Goal: Task Accomplishment & Management: Use online tool/utility

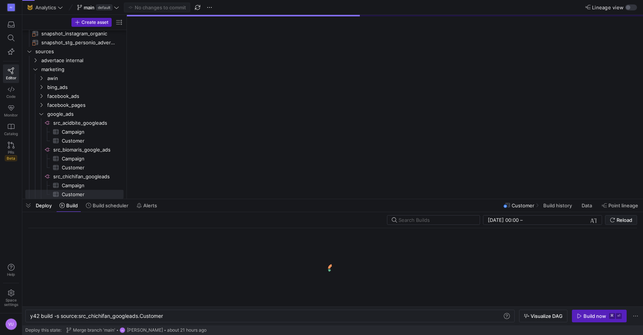
scroll to position [0, 134]
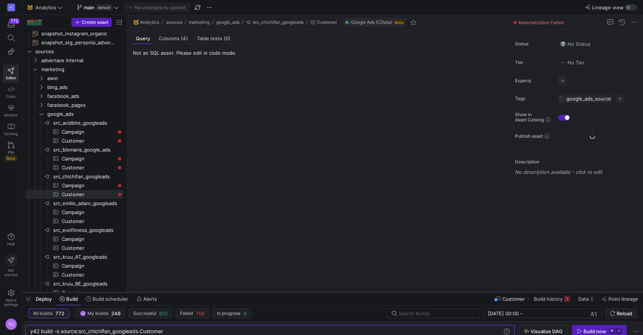
drag, startPoint x: 186, startPoint y: 200, endPoint x: 172, endPoint y: 271, distance: 72.4
click at [172, 291] on div at bounding box center [332, 292] width 621 height 3
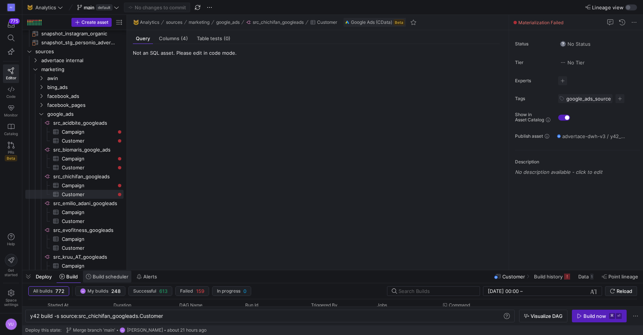
click at [109, 277] on span "Build scheduler" at bounding box center [111, 277] width 36 height 6
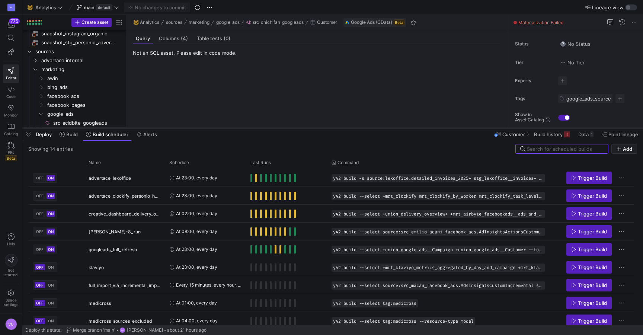
drag, startPoint x: 195, startPoint y: 270, endPoint x: 209, endPoint y: 127, distance: 144.0
click at [209, 127] on div at bounding box center [332, 128] width 621 height 3
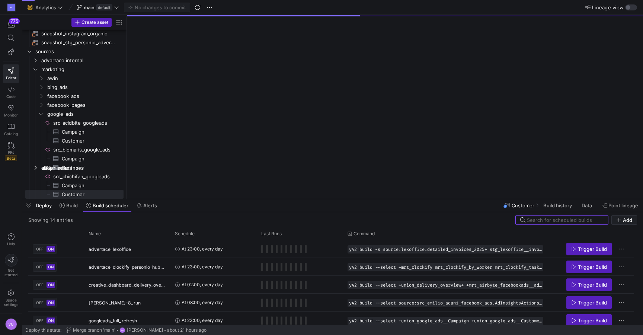
scroll to position [73, 0]
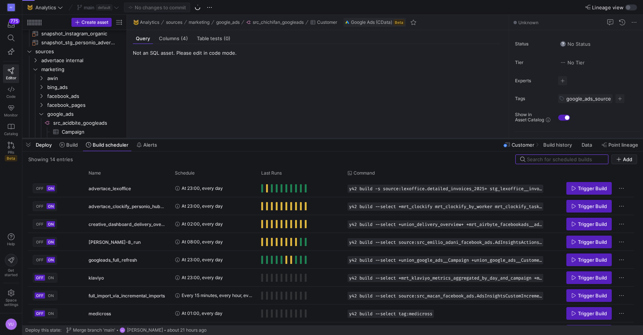
drag, startPoint x: 172, startPoint y: 199, endPoint x: 178, endPoint y: 133, distance: 66.5
click at [178, 137] on div at bounding box center [332, 138] width 621 height 3
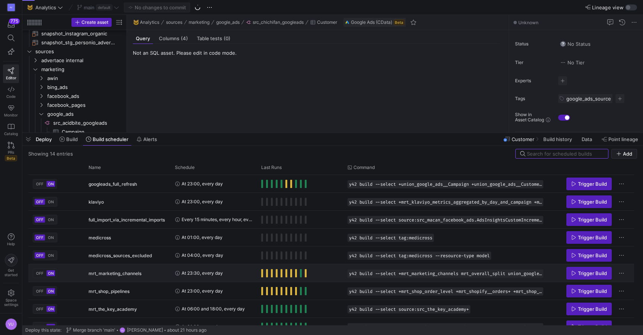
scroll to position [0, 0]
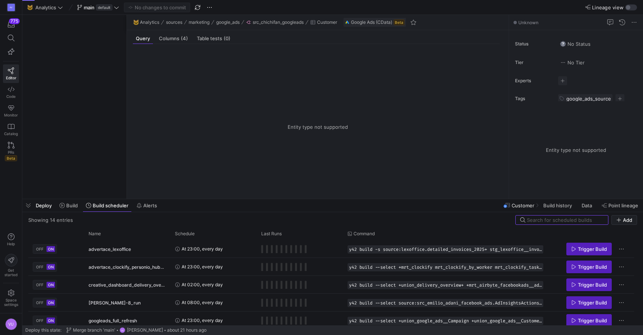
scroll to position [73, 0]
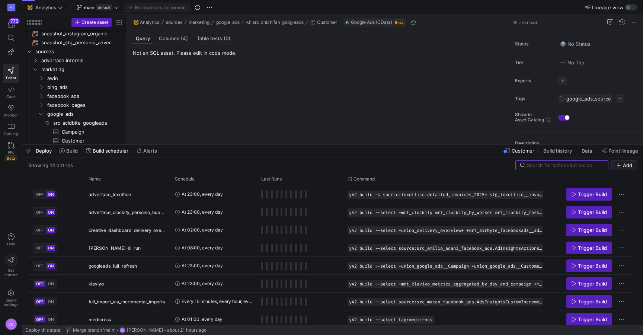
drag, startPoint x: 232, startPoint y: 200, endPoint x: 232, endPoint y: 145, distance: 54.7
click at [232, 145] on div at bounding box center [332, 144] width 621 height 3
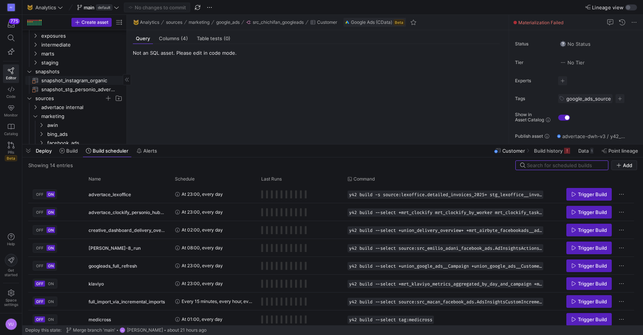
scroll to position [0, 0]
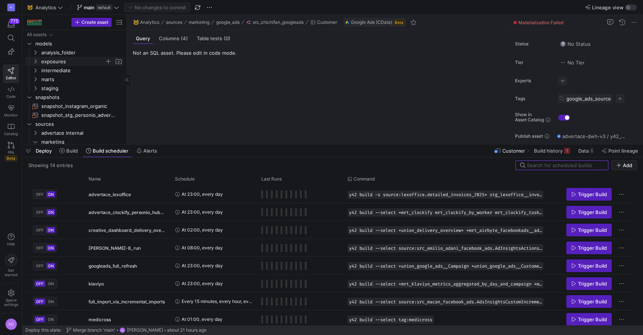
click at [56, 59] on span "exposures" at bounding box center [72, 61] width 63 height 9
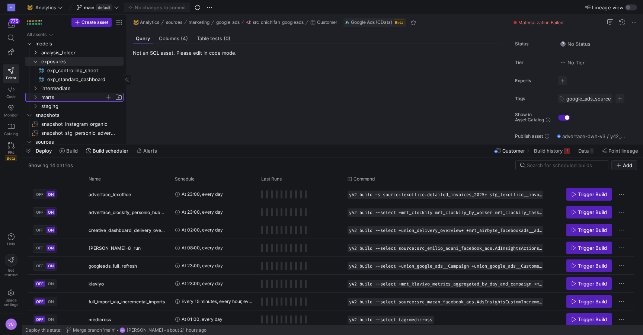
click at [45, 95] on span "marts" at bounding box center [72, 97] width 63 height 9
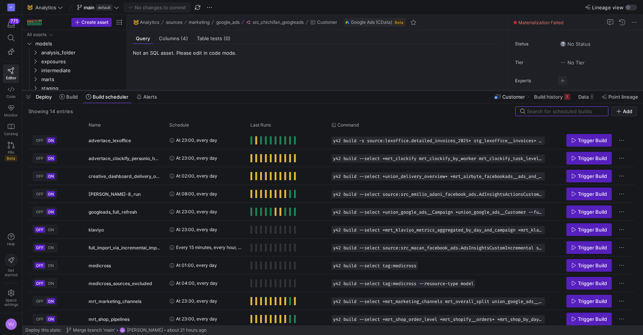
drag, startPoint x: 319, startPoint y: 198, endPoint x: 310, endPoint y: 89, distance: 109.1
click at [310, 89] on div at bounding box center [332, 90] width 621 height 3
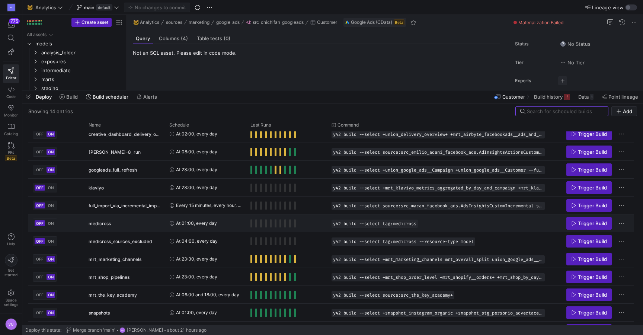
scroll to position [56, 0]
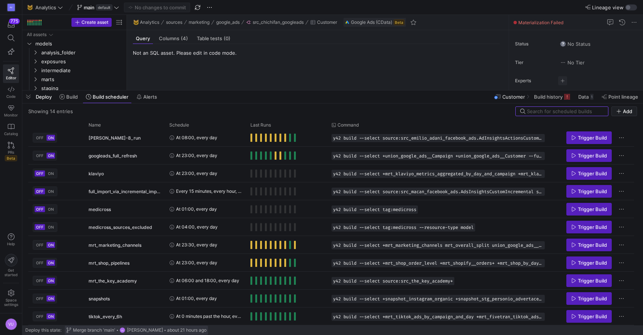
click at [181, 329] on span "about 21 hours ago" at bounding box center [186, 330] width 39 height 5
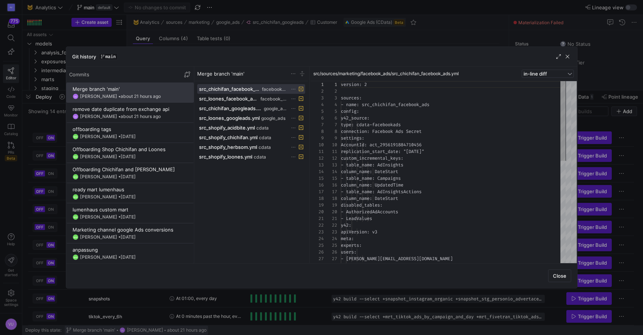
scroll to position [67, 0]
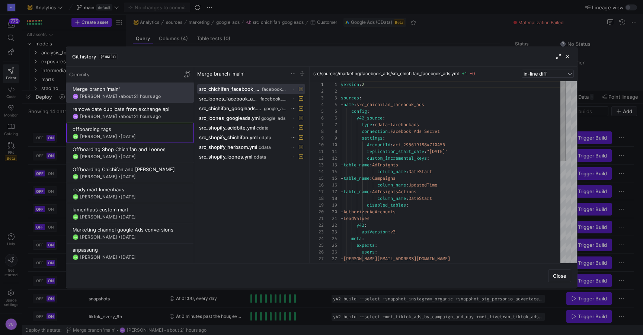
click at [122, 134] on div "Renate Perez Hoyos • 2 Oct 2025" at bounding box center [108, 136] width 56 height 5
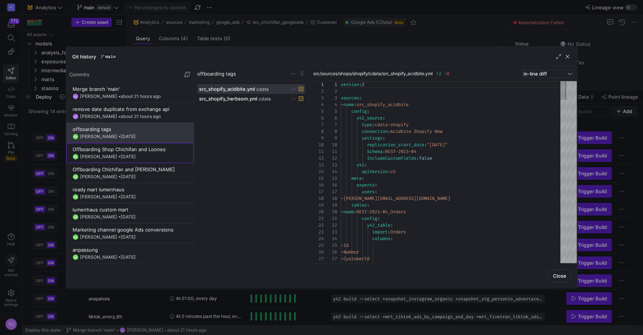
click at [122, 149] on div "Offboarding Shop Chichifan and Loones" at bounding box center [130, 149] width 115 height 6
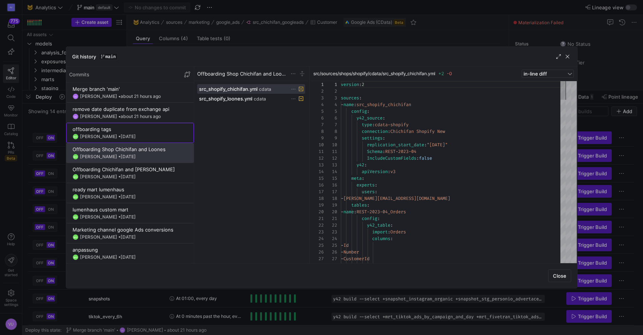
click at [121, 132] on y42-git-commit-item "offboarding tags RPH Renate Perez Hoyos • 2 Oct 2025" at bounding box center [130, 132] width 115 height 13
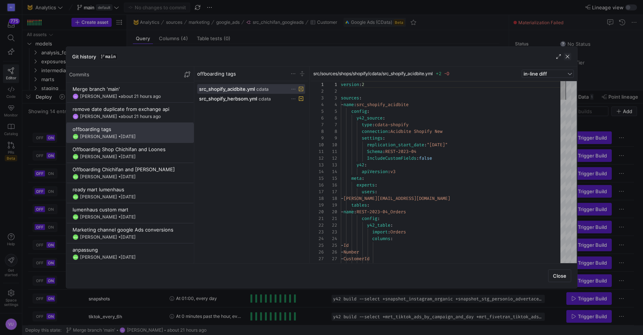
click at [567, 57] on span "button" at bounding box center [567, 56] width 7 height 7
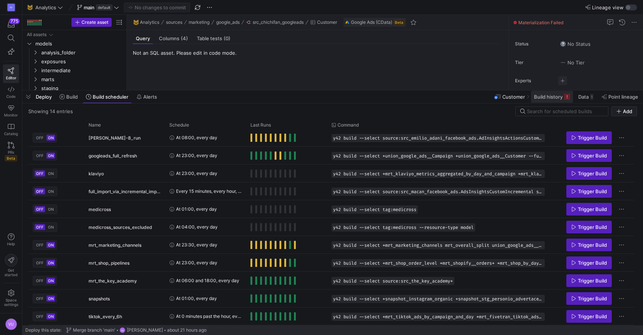
click at [540, 99] on span "Build history" at bounding box center [548, 97] width 29 height 6
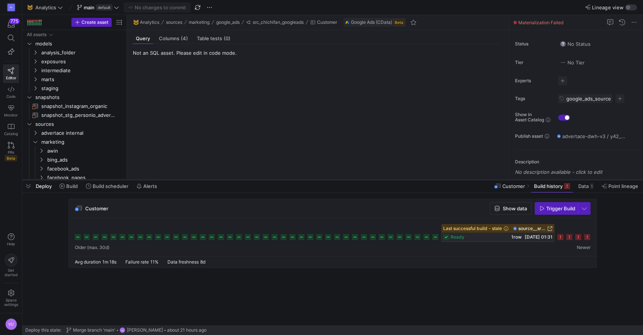
drag, startPoint x: 438, startPoint y: 90, endPoint x: 420, endPoint y: 179, distance: 91.3
click at [420, 179] on div at bounding box center [332, 179] width 621 height 3
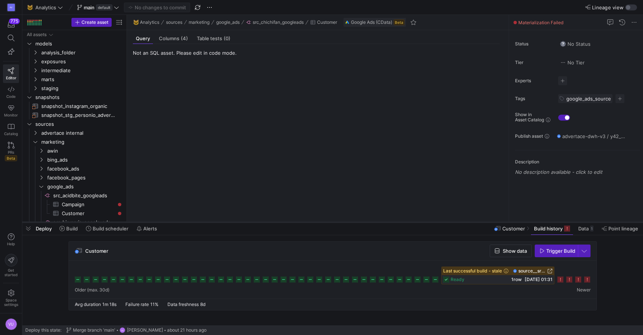
drag, startPoint x: 420, startPoint y: 179, endPoint x: 420, endPoint y: 223, distance: 43.9
click at [420, 223] on div at bounding box center [332, 222] width 621 height 3
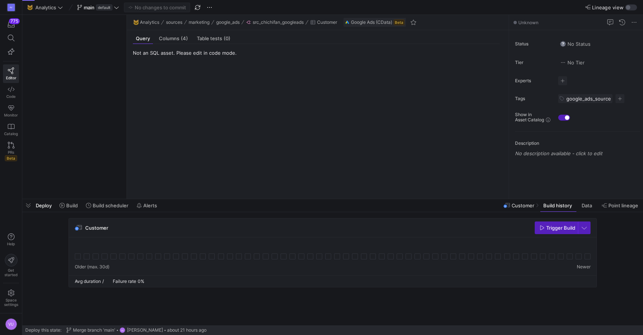
scroll to position [73, 0]
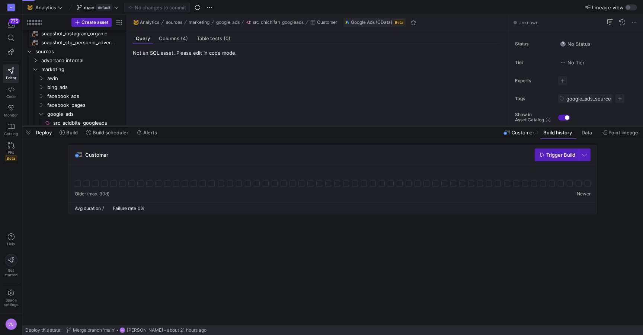
drag, startPoint x: 301, startPoint y: 199, endPoint x: 300, endPoint y: 126, distance: 73.0
click at [300, 126] on div at bounding box center [332, 126] width 621 height 3
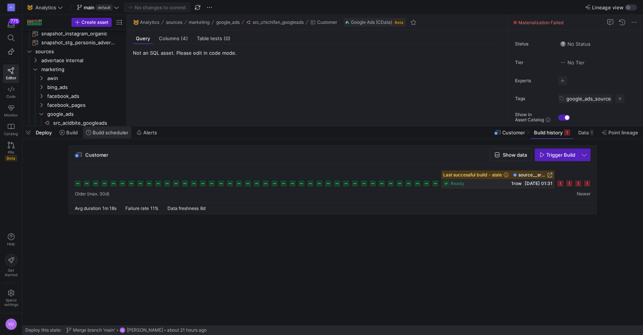
click at [111, 134] on span "Build scheduler" at bounding box center [111, 133] width 36 height 6
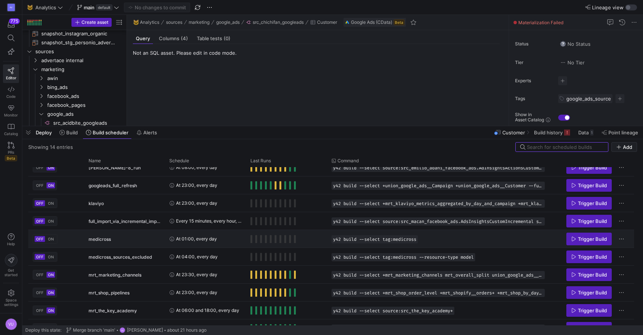
scroll to position [92, 0]
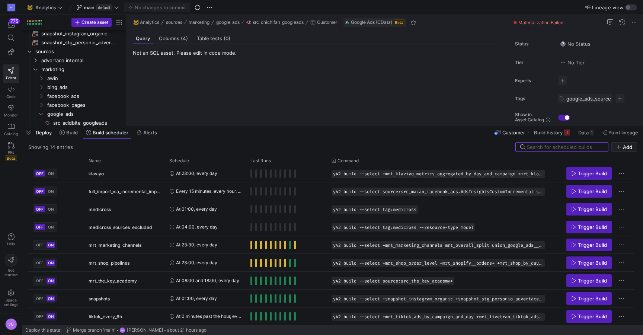
click at [346, 75] on y42-source-table-entity-query-view "Not an SQL asset. Please edit in code mode." at bounding box center [316, 85] width 367 height 70
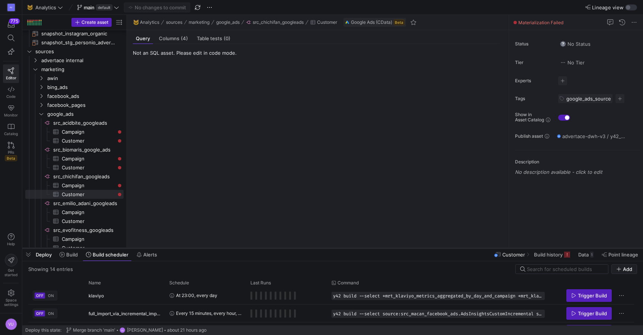
drag, startPoint x: 326, startPoint y: 125, endPoint x: 299, endPoint y: 247, distance: 125.1
click at [299, 247] on div at bounding box center [332, 248] width 621 height 3
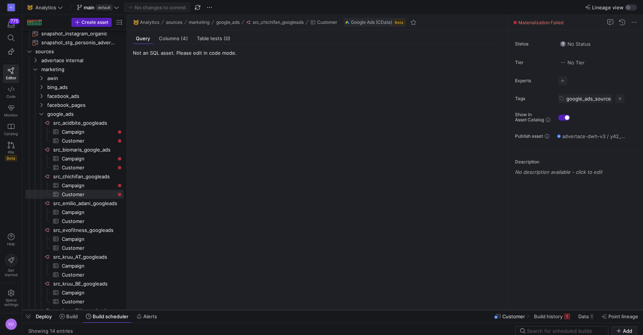
drag, startPoint x: 283, startPoint y: 247, endPoint x: 265, endPoint y: 309, distance: 64.2
click at [265, 309] on div at bounding box center [332, 310] width 621 height 3
click at [304, 191] on y42-source-table-entity-query-view "Not an SQL asset. Please edit in code mode." at bounding box center [316, 177] width 367 height 254
click at [61, 7] on icon at bounding box center [60, 7] width 5 height 5
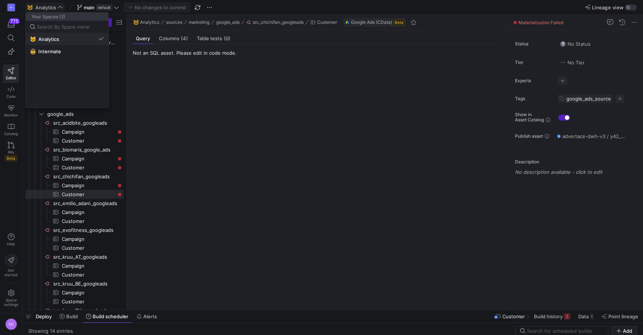
click at [51, 39] on span "Analytics" at bounding box center [48, 39] width 21 height 6
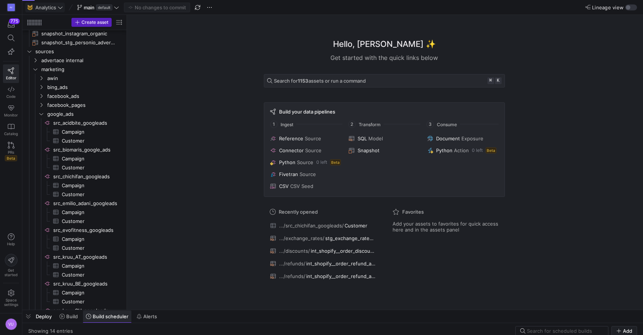
click at [101, 317] on span "Build scheduler" at bounding box center [111, 316] width 36 height 6
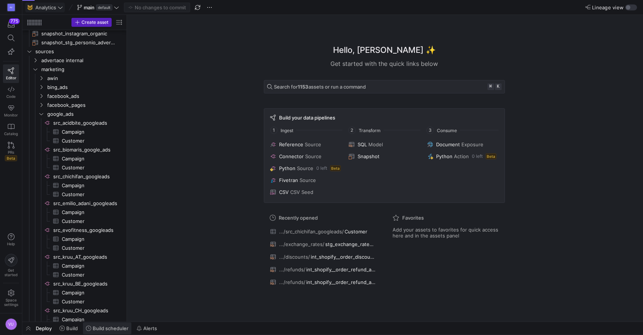
click at [98, 328] on span "Build scheduler" at bounding box center [111, 328] width 36 height 6
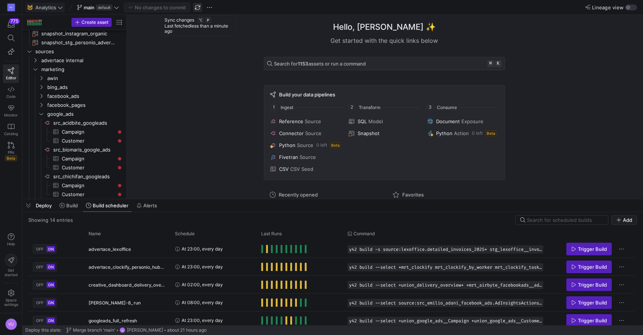
click at [199, 7] on span "button" at bounding box center [197, 7] width 9 height 9
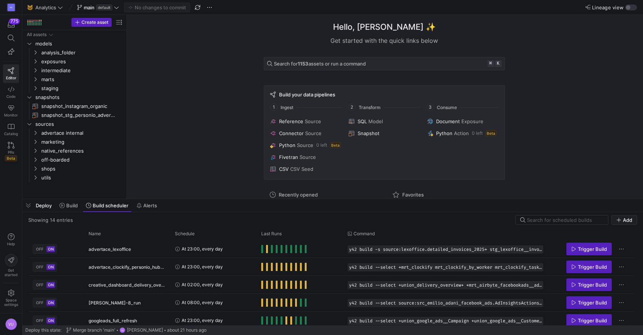
click at [184, 139] on div "Hello, [PERSON_NAME] ✨ Get started with the quick links below Search for 1153 a…" at bounding box center [384, 107] width 509 height 184
